Goal: Task Accomplishment & Management: Manage account settings

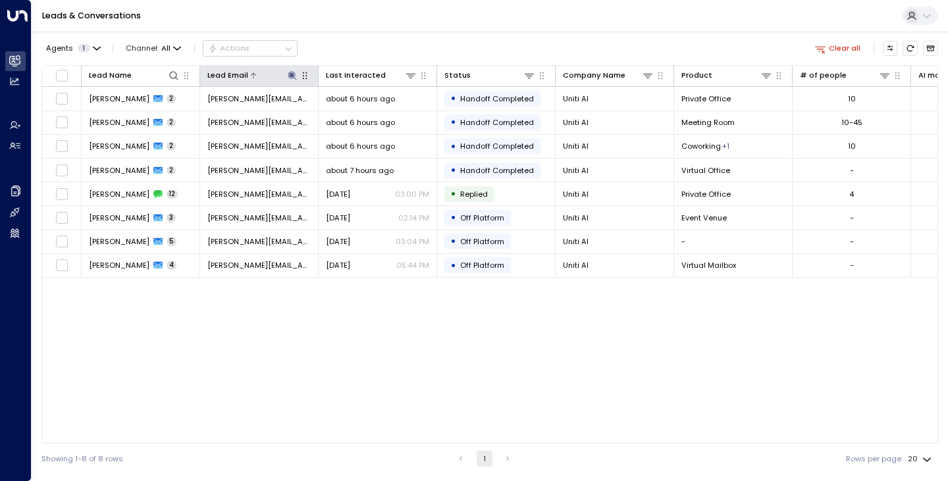
click at [292, 74] on icon at bounding box center [292, 75] width 9 height 9
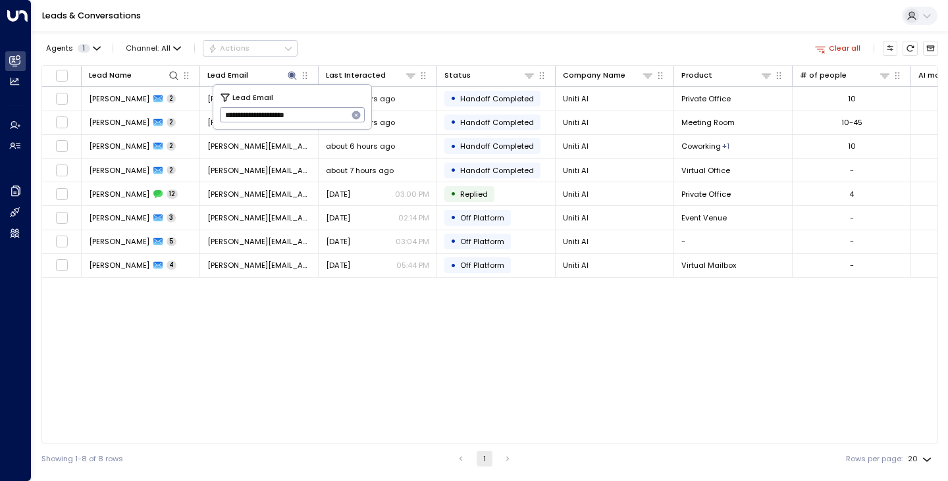
click at [354, 113] on icon "button" at bounding box center [356, 115] width 9 height 9
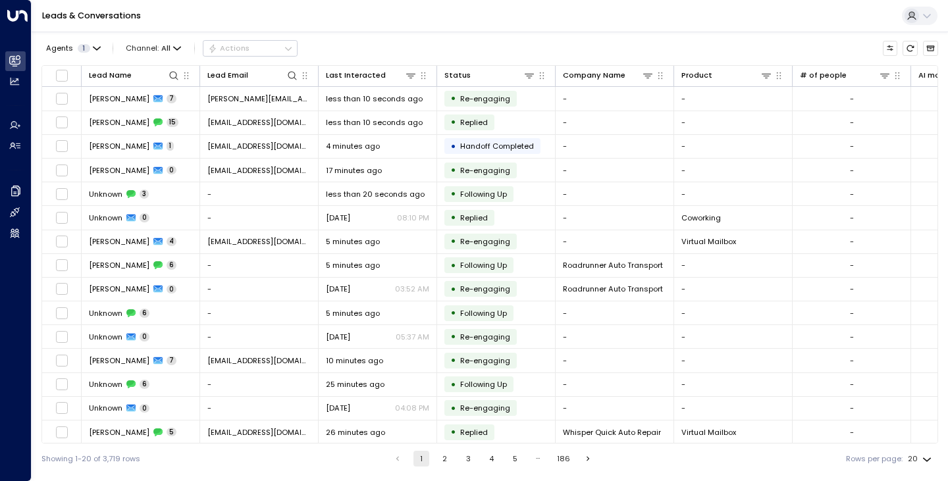
click at [413, 50] on div "Agents 1 Channel: All Actions" at bounding box center [489, 48] width 897 height 23
click at [289, 77] on icon at bounding box center [292, 75] width 11 height 11
click at [290, 71] on icon at bounding box center [292, 75] width 11 height 11
click at [271, 111] on input "text" at bounding box center [293, 116] width 146 height 22
type input "**********"
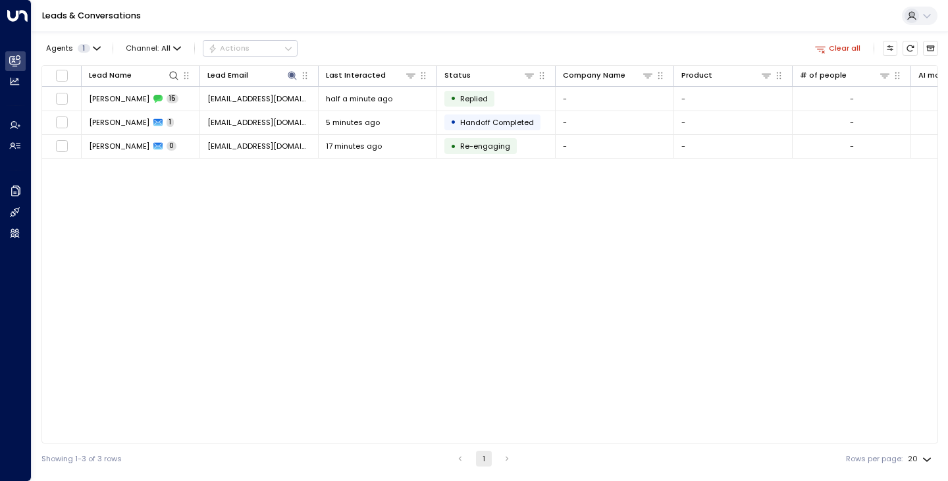
click at [193, 236] on div "Lead Name Lead Email Last Interacted Status Company Name Product # of people AI…" at bounding box center [489, 254] width 897 height 379
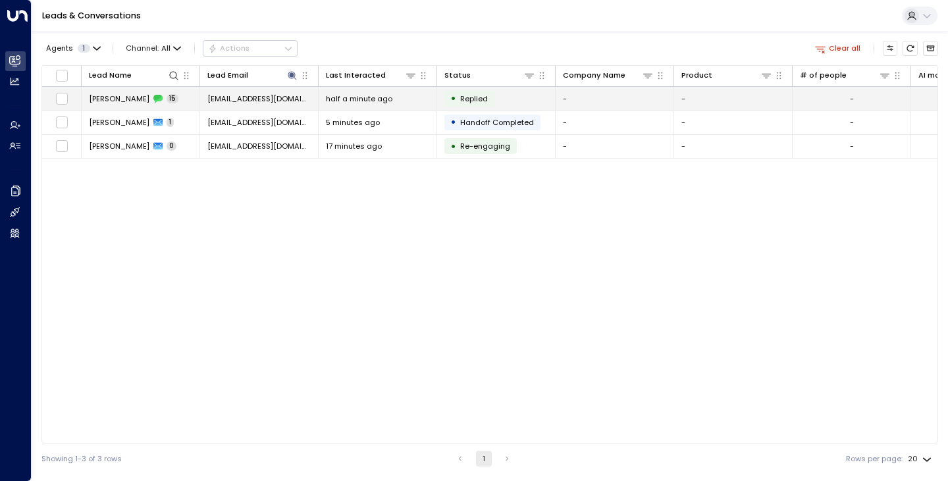
click at [114, 100] on span "[PERSON_NAME]" at bounding box center [119, 99] width 61 height 11
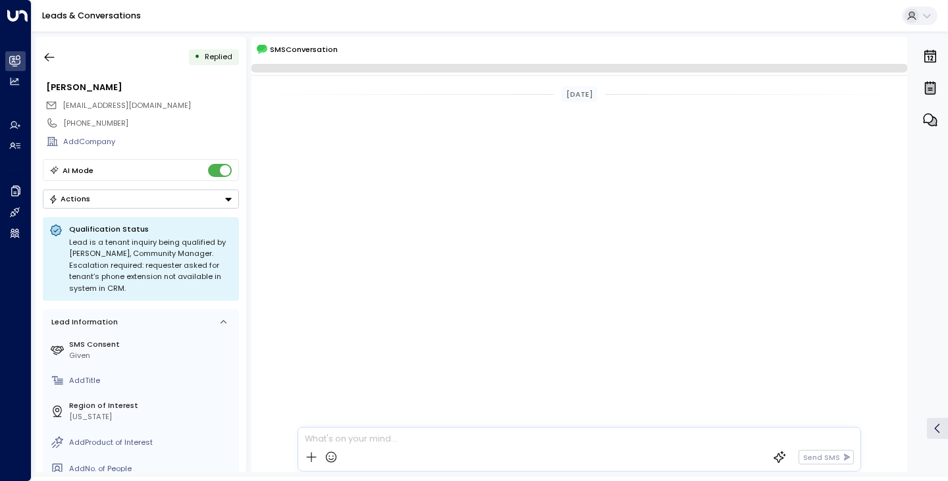
scroll to position [1278, 0]
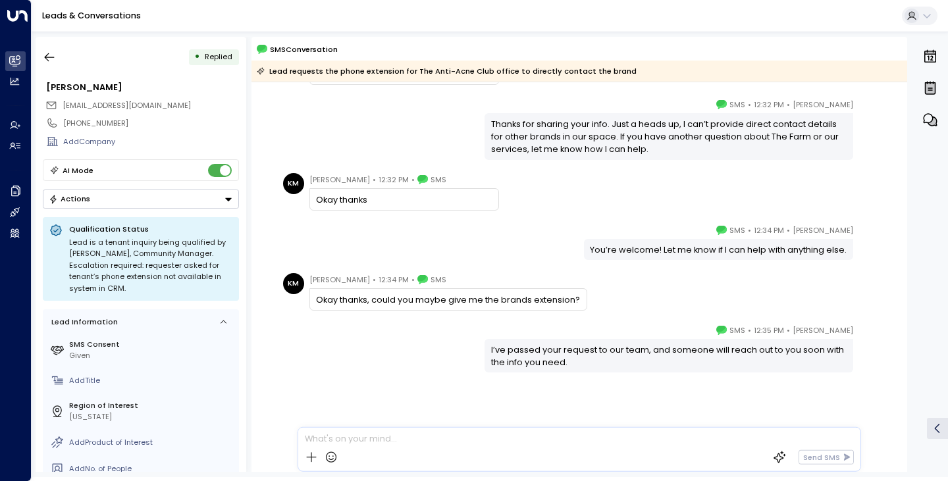
click at [364, 389] on div "[PERSON_NAME] • 12:35 PM • SMS I’ve passed your request to our team, and someon…" at bounding box center [580, 401] width 656 height 154
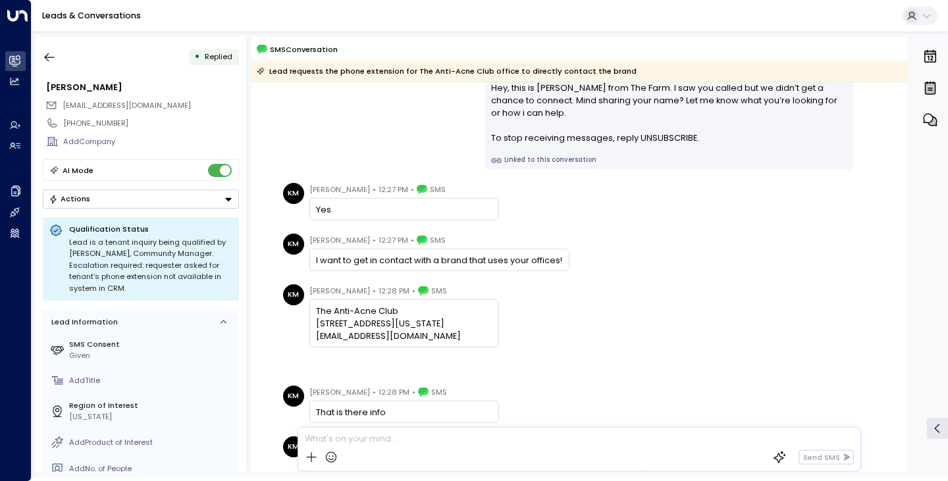
scroll to position [79, 0]
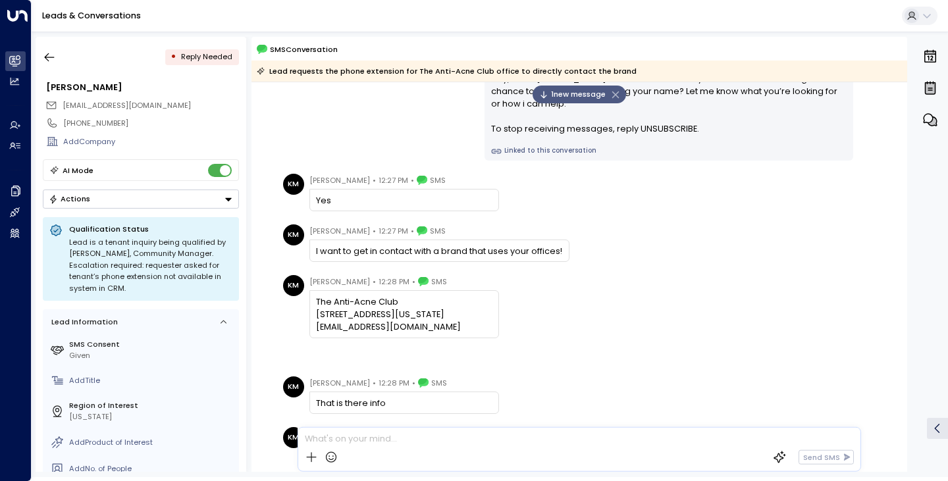
click at [584, 303] on div "KM [PERSON_NAME] • 12:28 PM • SMS The Anti-Acne Club [STREET_ADDRESS][US_STATE]…" at bounding box center [581, 306] width 597 height 63
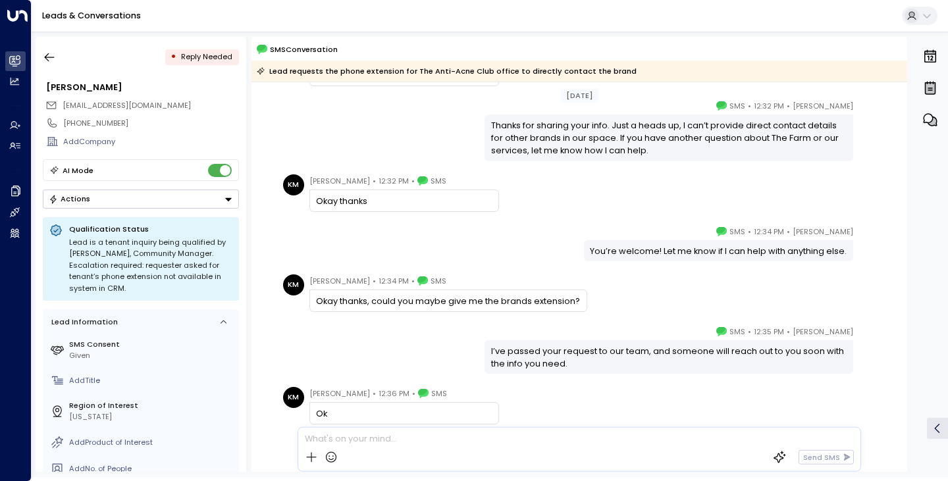
scroll to position [762, 0]
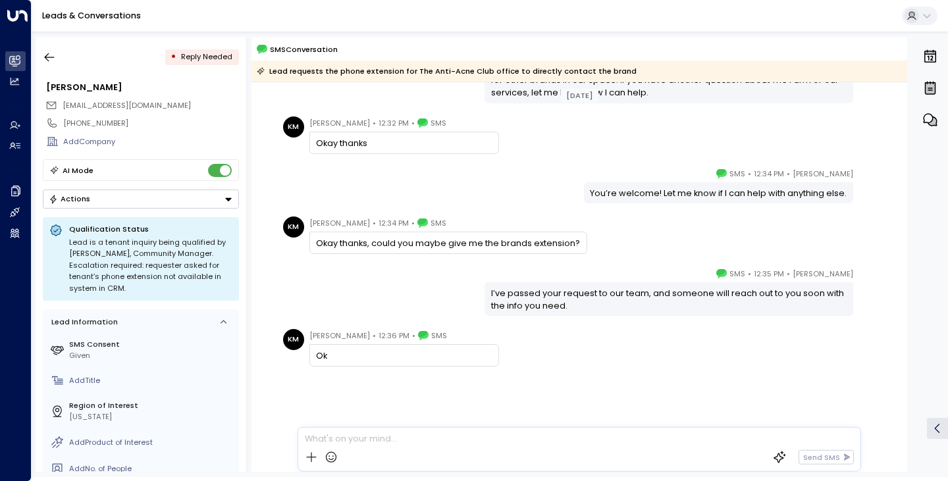
click at [319, 311] on div "[PERSON_NAME] • 12:35 PM • SMS I’ve passed your request to our team, and someon…" at bounding box center [579, 291] width 601 height 49
